Goal: Information Seeking & Learning: Learn about a topic

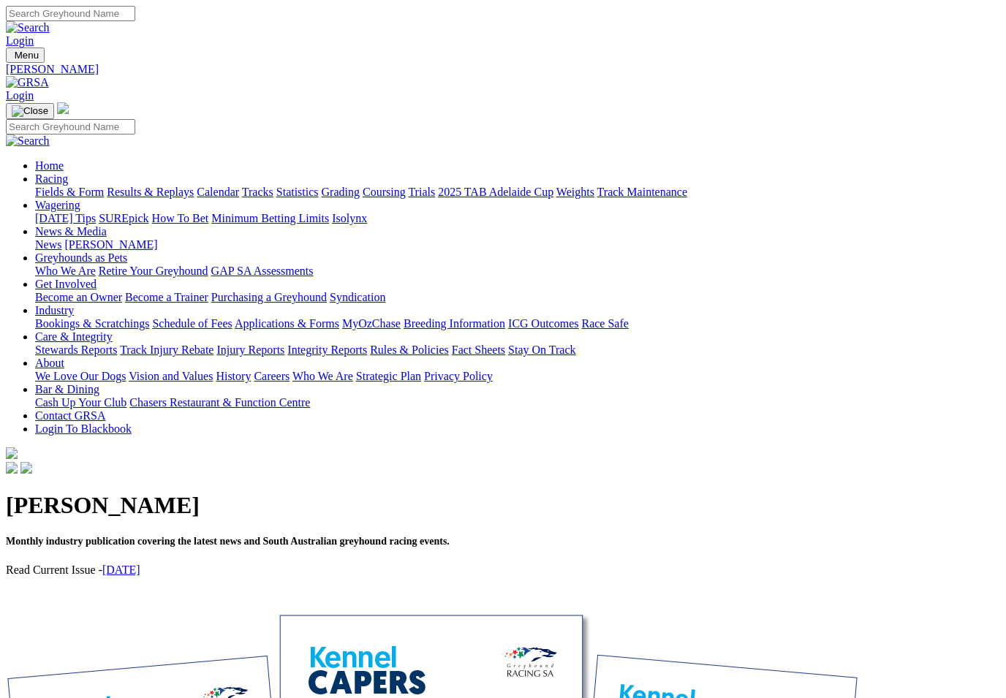
click at [265, 492] on h1 "[PERSON_NAME]" at bounding box center [503, 505] width 994 height 27
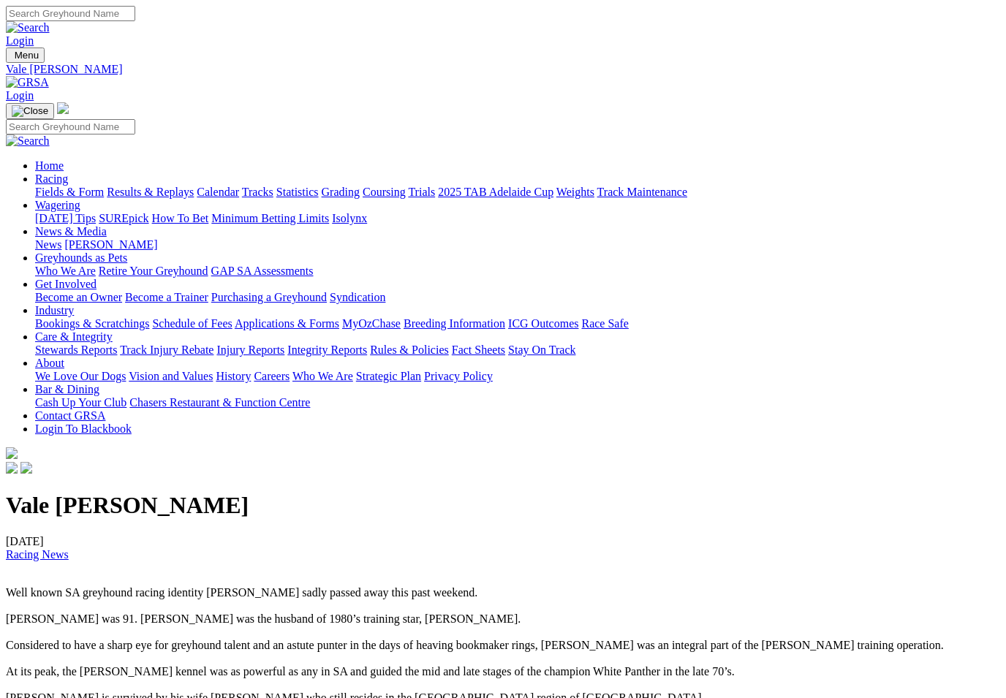
click at [68, 173] on link "Racing" at bounding box center [51, 179] width 33 height 12
click at [58, 186] on link "Fields & Form" at bounding box center [69, 192] width 69 height 12
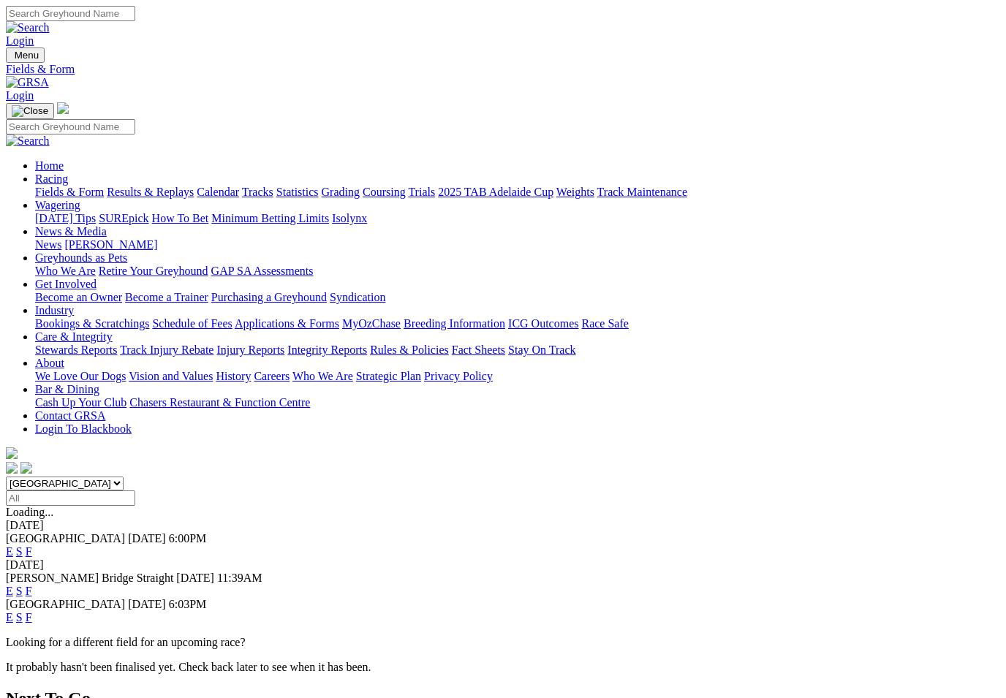
click at [32, 545] on link "F" at bounding box center [29, 551] width 7 height 12
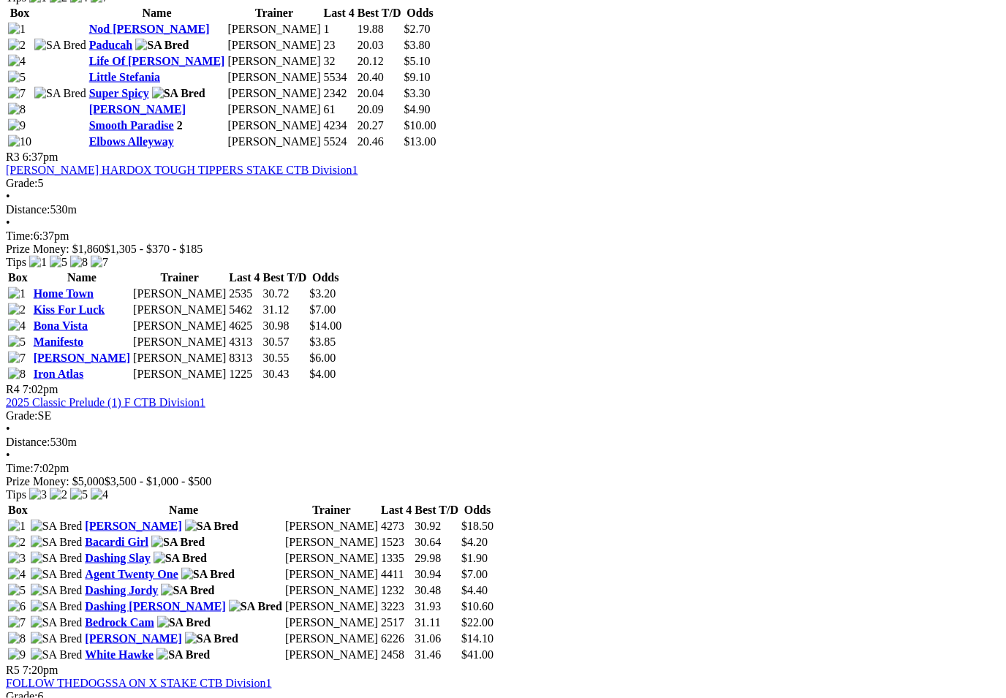
scroll to position [1110, 0]
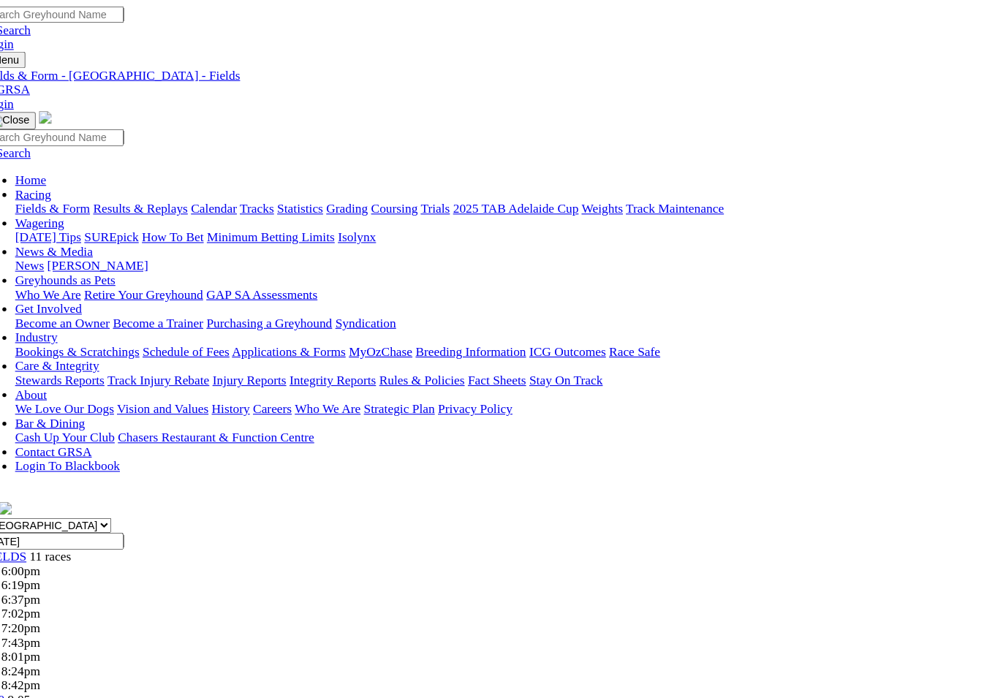
scroll to position [0, 0]
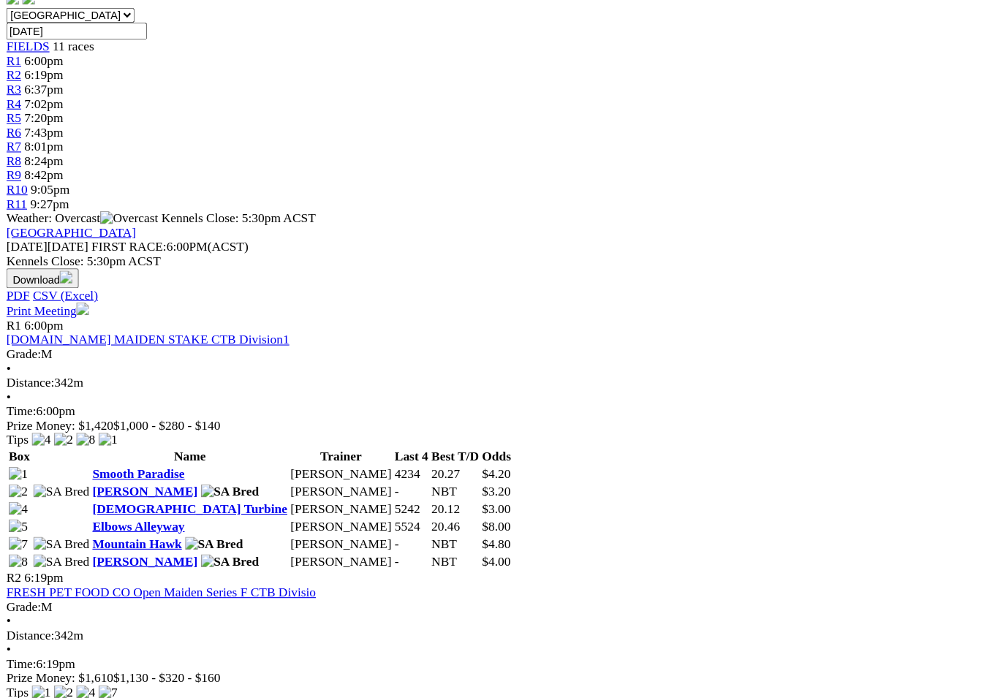
scroll to position [435, 0]
